Goal: Understand process/instructions

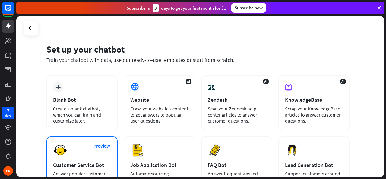
scroll to position [3, 0]
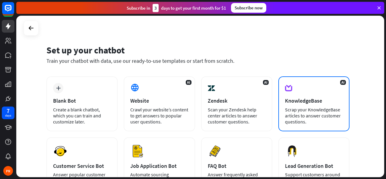
click at [317, 114] on div "Scrap your KnowledgeBase articles to answer customer questions." at bounding box center [314, 115] width 58 height 18
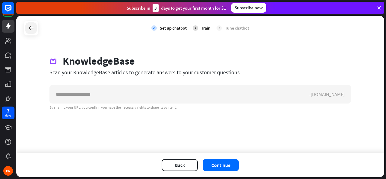
click at [29, 26] on icon at bounding box center [30, 27] width 7 height 7
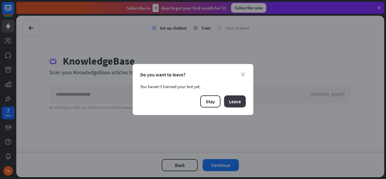
click at [238, 101] on button "Leave" at bounding box center [235, 101] width 22 height 12
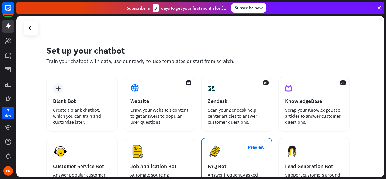
scroll to position [2, 0]
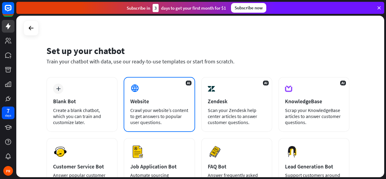
click at [163, 108] on div "Crawl your website’s content to get answers to popular user questions." at bounding box center [159, 116] width 58 height 18
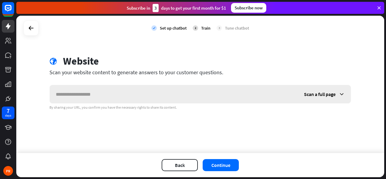
click at [343, 94] on icon at bounding box center [342, 94] width 6 height 6
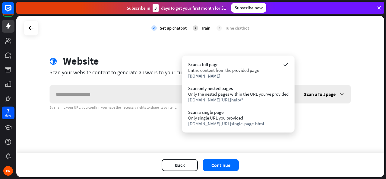
click at [343, 94] on icon at bounding box center [342, 94] width 6 height 6
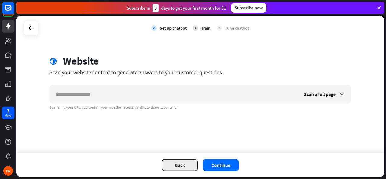
click at [169, 164] on button "Back" at bounding box center [180, 165] width 36 height 12
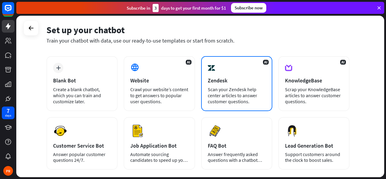
scroll to position [29, 0]
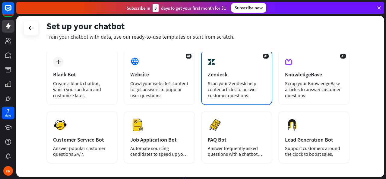
click at [244, 95] on div "Scan your Zendesk help center articles to answer customer questions." at bounding box center [237, 89] width 58 height 18
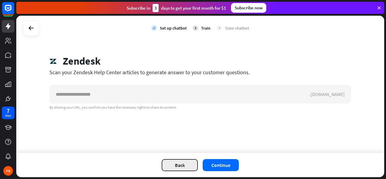
click at [179, 170] on button "Back" at bounding box center [180, 165] width 36 height 12
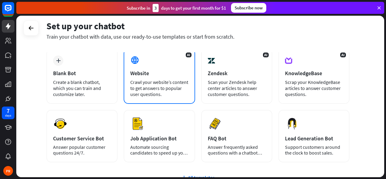
scroll to position [88, 0]
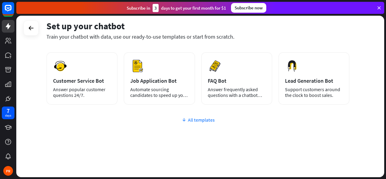
click at [190, 119] on div "All templates" at bounding box center [197, 120] width 303 height 6
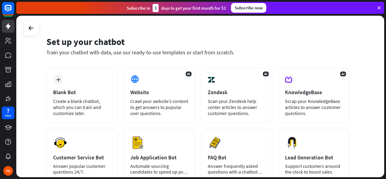
scroll to position [11, 0]
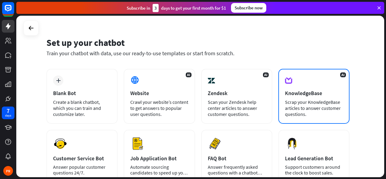
click at [294, 100] on div "Scrap your KnowledgeBase articles to answer customer questions." at bounding box center [314, 108] width 58 height 18
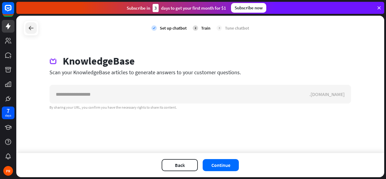
click at [30, 33] on div at bounding box center [30, 27] width 11 height 11
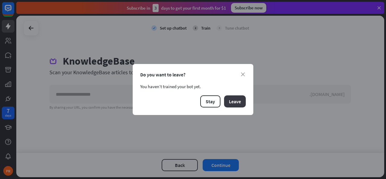
click at [232, 102] on button "Leave" at bounding box center [235, 101] width 22 height 12
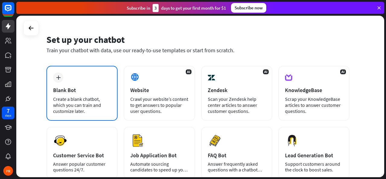
scroll to position [17, 0]
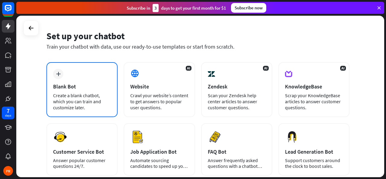
click at [101, 107] on div "Create a blank chatbot, which you can train and customize later." at bounding box center [82, 101] width 58 height 18
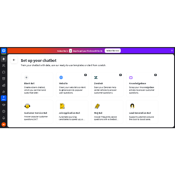
scroll to position [26, 0]
